Goal: Task Accomplishment & Management: Manage account settings

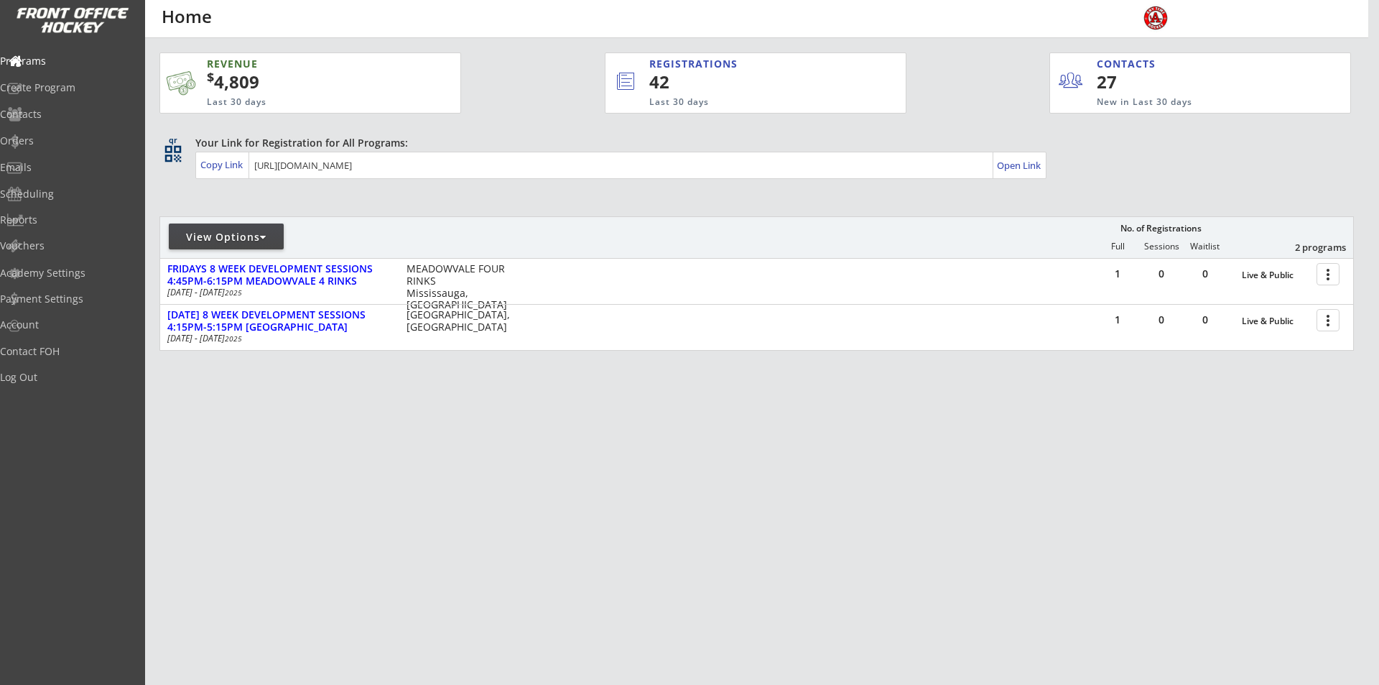
click at [252, 236] on div "View Options" at bounding box center [226, 237] width 115 height 14
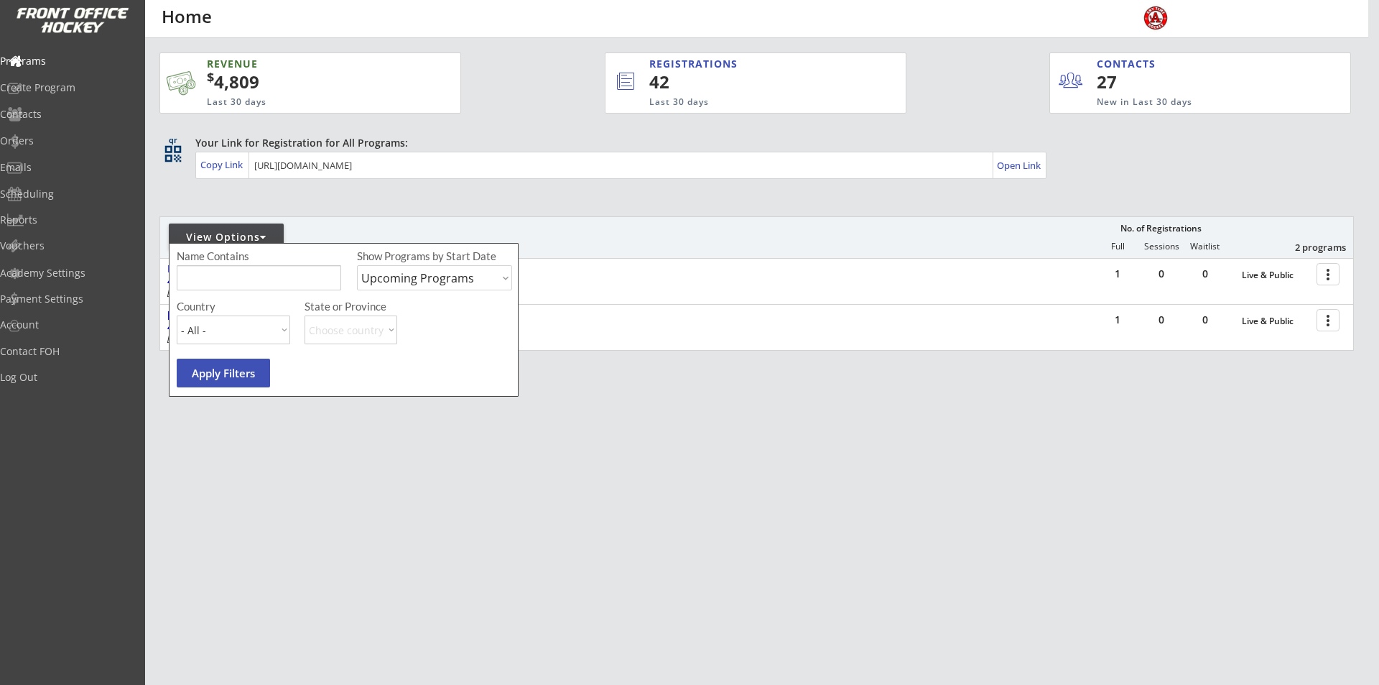
click at [423, 287] on select "Upcoming Programs Past Programs Specific Date Range" at bounding box center [434, 277] width 155 height 25
select select ""Past Programs""
click at [357, 265] on select "Upcoming Programs Past Programs Specific Date Range" at bounding box center [434, 277] width 155 height 25
click at [231, 379] on button "Apply Filters" at bounding box center [223, 372] width 93 height 29
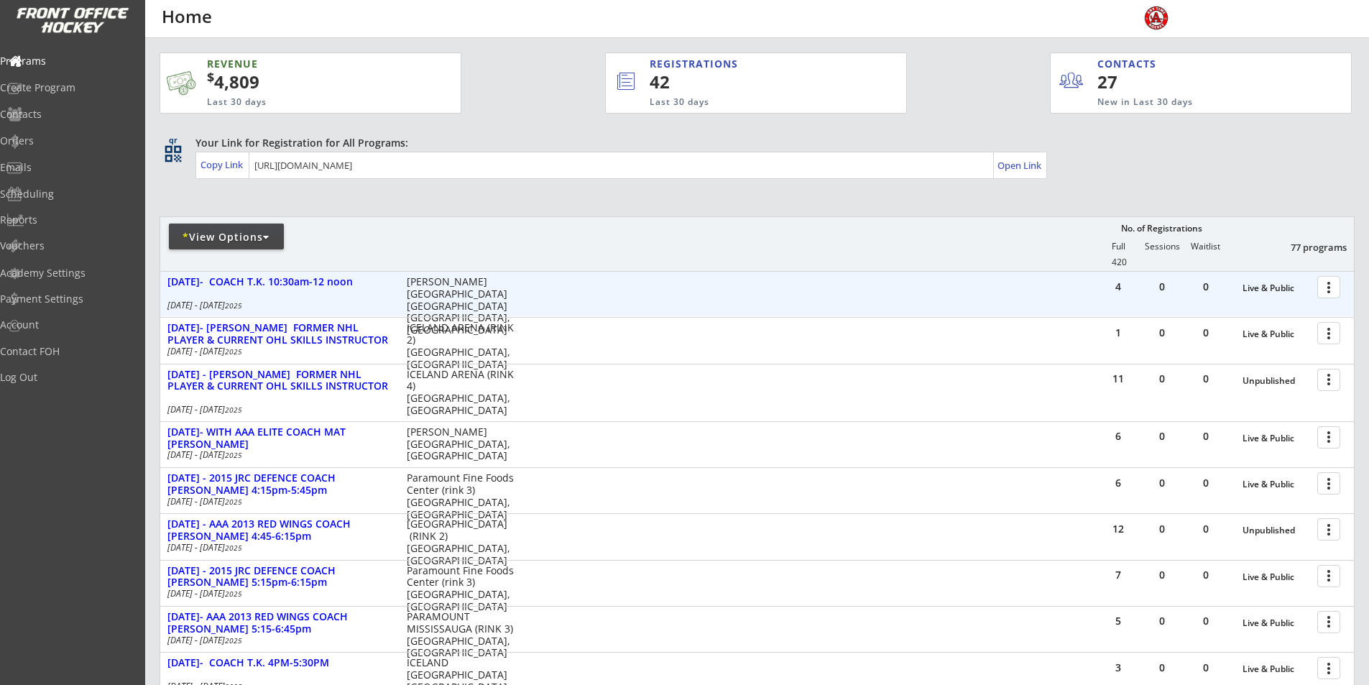
click at [1331, 290] on div at bounding box center [1330, 286] width 25 height 25
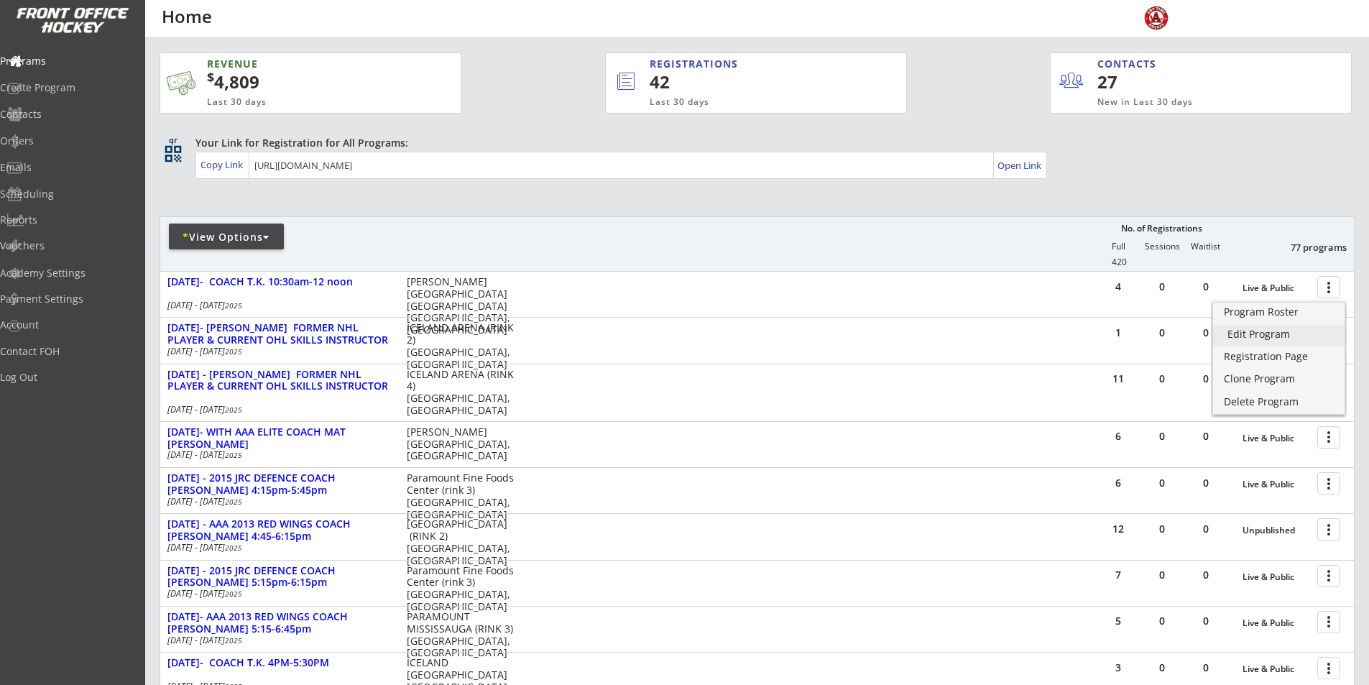
click at [1254, 333] on div "Edit Program" at bounding box center [1278, 334] width 103 height 10
